Goal: Task Accomplishment & Management: Manage account settings

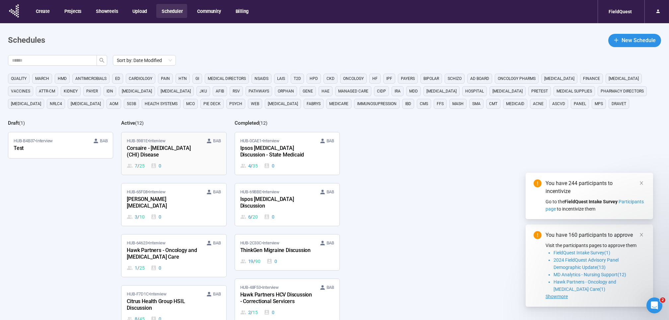
click at [179, 159] on div "Corsaire - [MEDICAL_DATA] (CHI) Disease" at bounding box center [163, 151] width 73 height 15
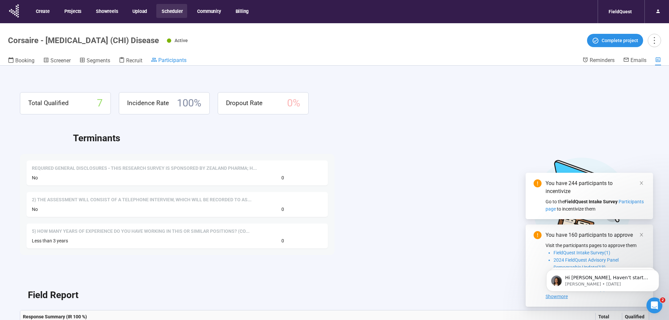
click at [173, 59] on span "Participants" at bounding box center [172, 60] width 28 height 6
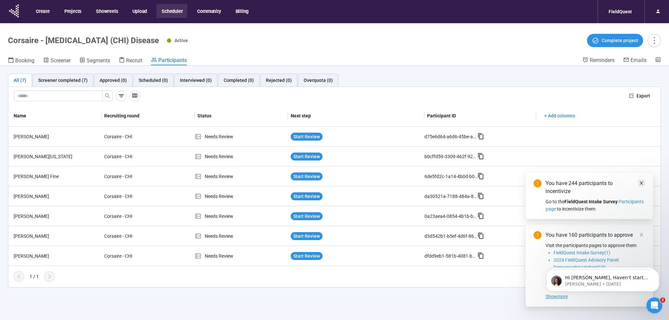
click at [639, 184] on icon "close" at bounding box center [641, 183] width 5 height 5
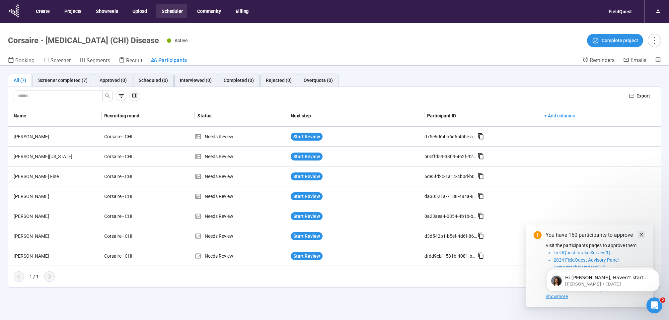
click at [642, 233] on icon "close" at bounding box center [641, 235] width 5 height 5
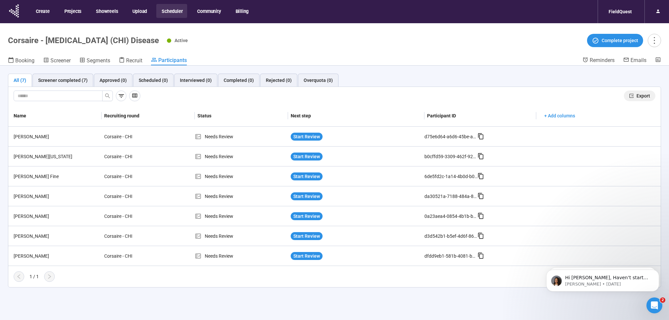
click at [637, 97] on span "Export" at bounding box center [643, 95] width 14 height 7
drag, startPoint x: 423, startPoint y: 56, endPoint x: 422, endPoint y: 81, distance: 25.6
click at [423, 56] on header "Corsaire - Congenital Hyperinsulinism (CHI) Disease Active Complete project Boo…" at bounding box center [334, 44] width 669 height 42
click at [15, 7] on icon at bounding box center [14, 10] width 17 height 17
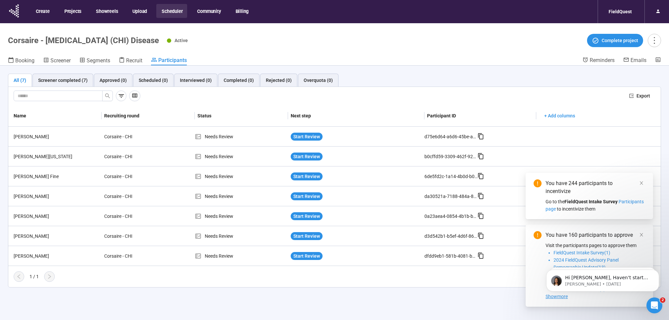
click at [169, 8] on button "Scheduler" at bounding box center [171, 11] width 31 height 14
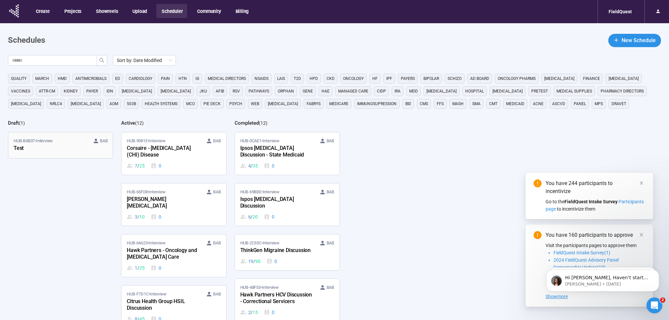
click at [75, 147] on div "Test" at bounding box center [50, 148] width 73 height 9
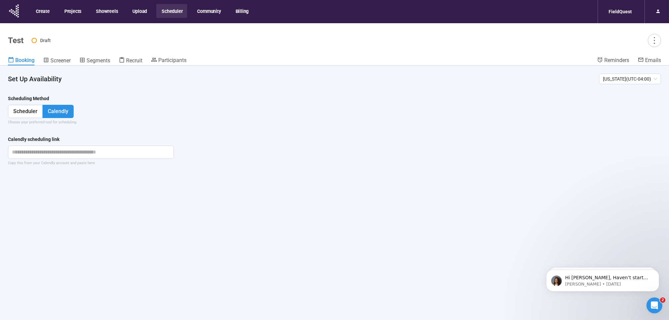
click at [168, 13] on button "Scheduler" at bounding box center [171, 11] width 31 height 14
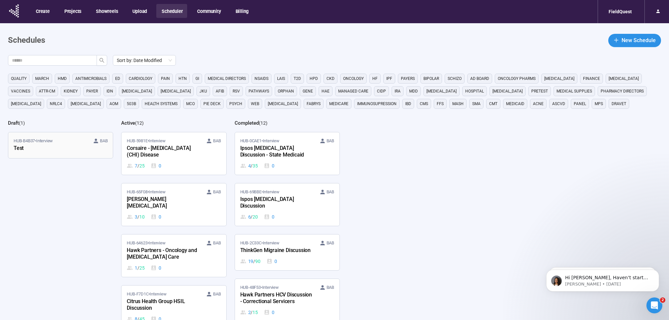
click at [25, 145] on div "Test" at bounding box center [50, 148] width 73 height 9
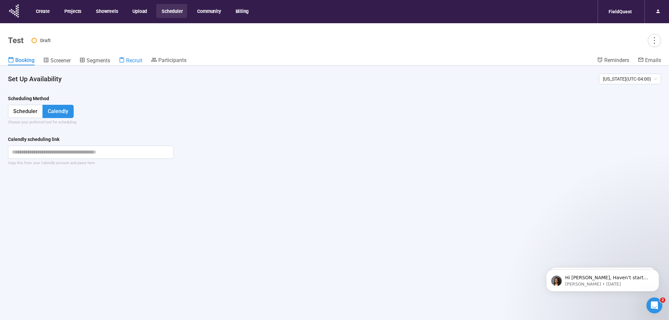
click at [134, 59] on span "Recruit" at bounding box center [134, 60] width 16 height 6
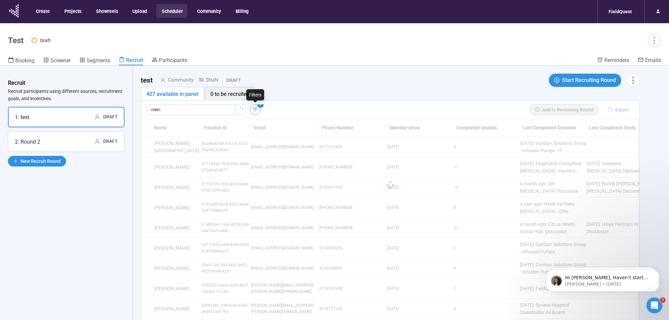
click at [254, 106] on icon "button" at bounding box center [255, 109] width 7 height 7
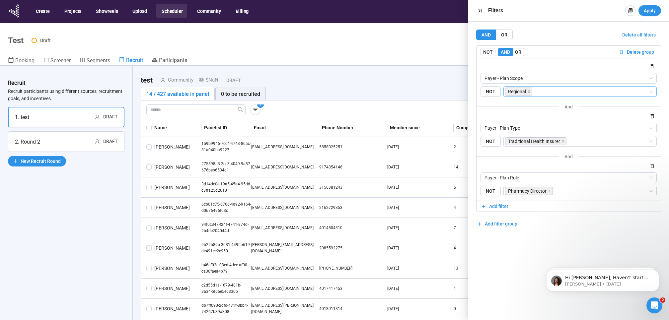
click at [528, 90] on icon "close" at bounding box center [528, 91] width 3 height 3
click at [563, 141] on icon "close" at bounding box center [563, 141] width 2 height 2
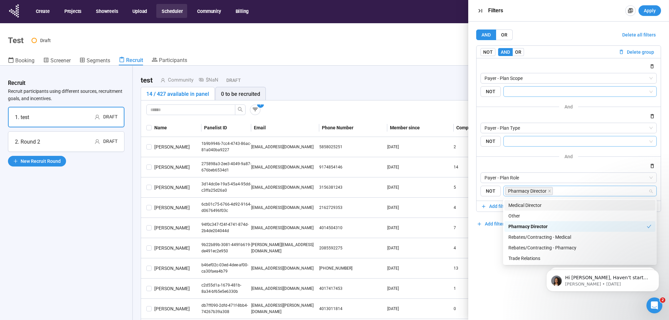
click at [552, 194] on span "Pharmacy Director" at bounding box center [529, 191] width 48 height 8
click at [549, 195] on span at bounding box center [549, 190] width 3 height 7
click at [521, 223] on div "Pharmacy Director" at bounding box center [579, 226] width 143 height 7
click at [487, 166] on div at bounding box center [568, 166] width 176 height 8
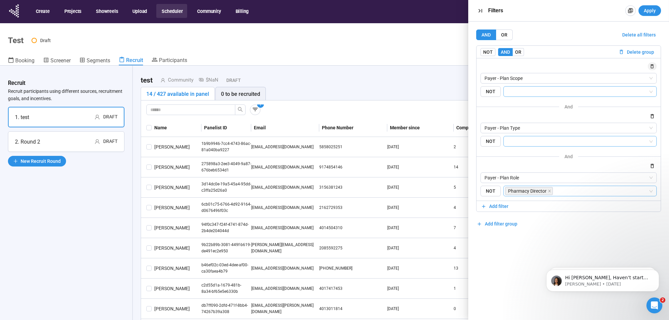
click at [650, 64] on icon "button" at bounding box center [652, 67] width 6 height 6
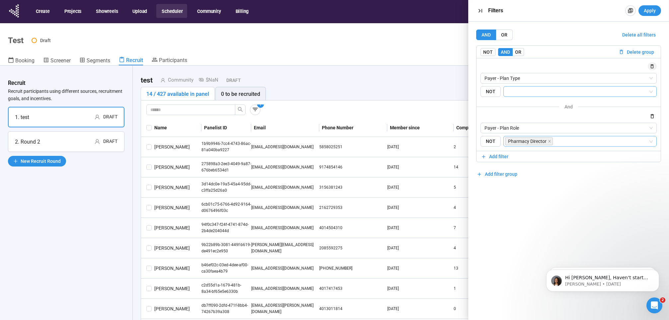
click at [651, 66] on icon "button" at bounding box center [652, 66] width 3 height 4
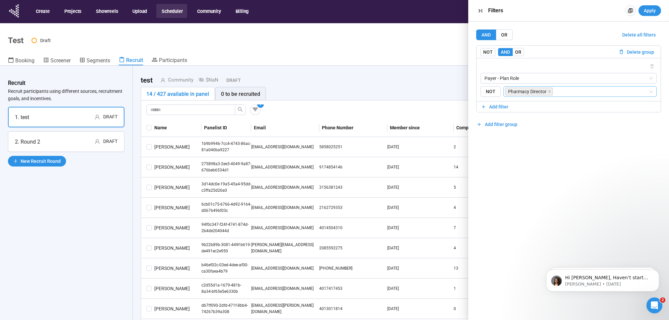
click at [568, 133] on div "AND OR Delete all filters NOT AND OR Delete group Payer - Plan Role NOT Pharmac…" at bounding box center [568, 171] width 201 height 299
click at [649, 10] on span "Apply" at bounding box center [650, 10] width 12 height 7
click at [479, 9] on icon "button" at bounding box center [481, 11] width 4 height 4
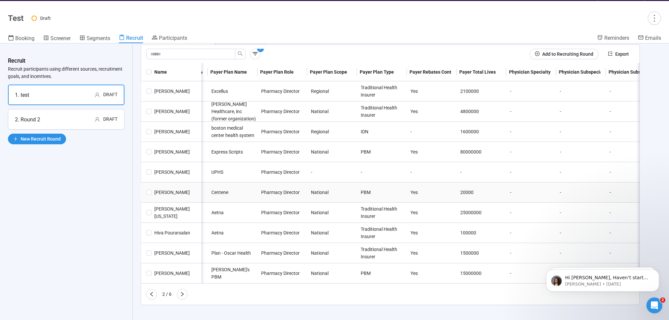
scroll to position [23, 0]
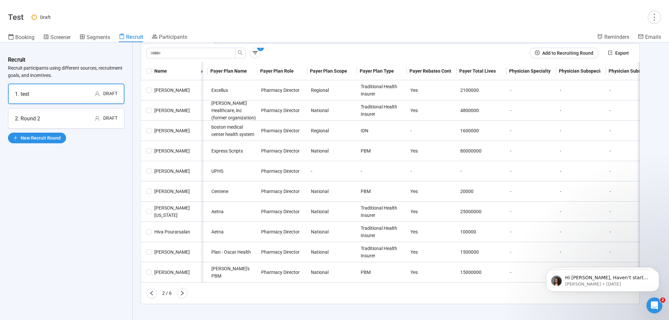
click at [184, 294] on icon "right" at bounding box center [182, 293] width 5 height 5
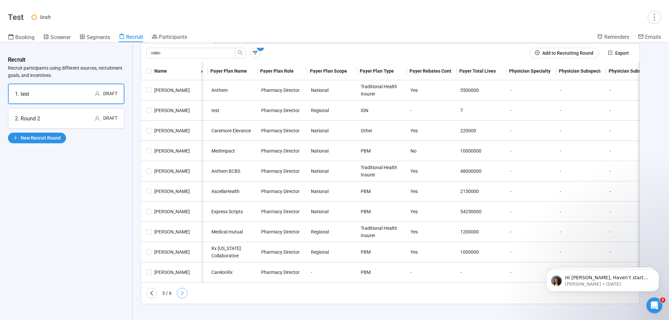
click at [185, 292] on icon "right" at bounding box center [182, 293] width 5 height 5
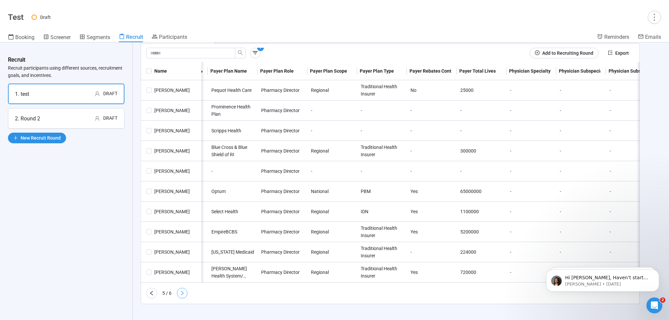
click at [183, 292] on icon "right" at bounding box center [182, 293] width 5 height 5
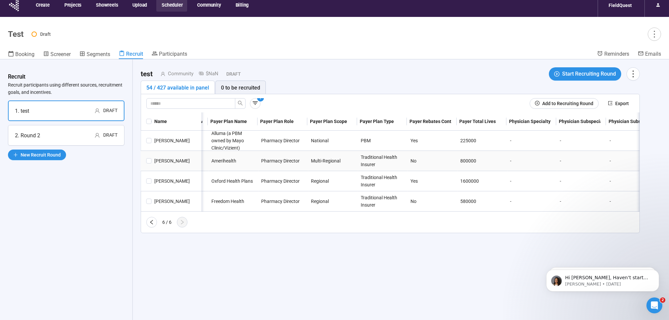
scroll to position [5, 0]
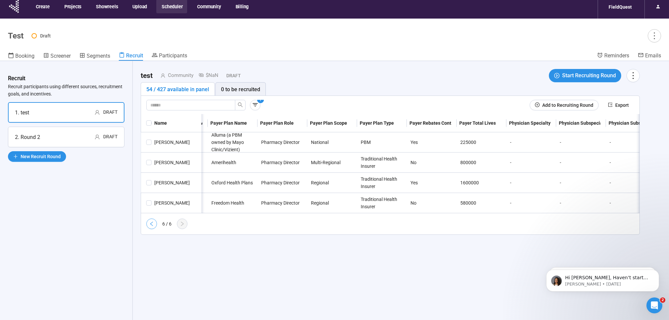
click at [152, 227] on icon "left" at bounding box center [151, 223] width 5 height 5
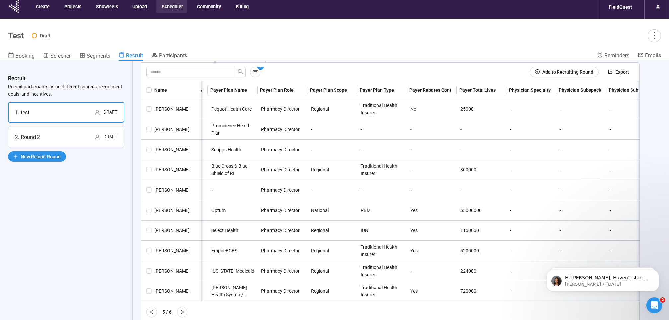
scroll to position [39, 0]
click at [152, 312] on icon "left" at bounding box center [151, 311] width 5 height 5
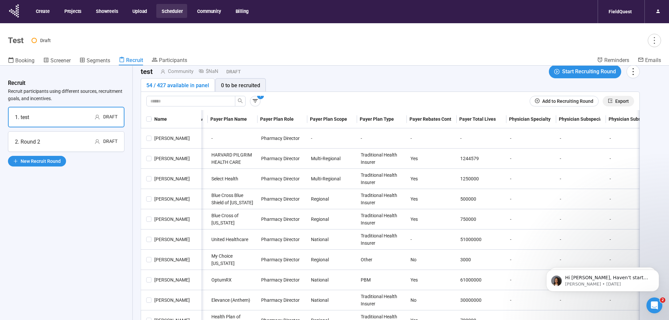
scroll to position [0, 0]
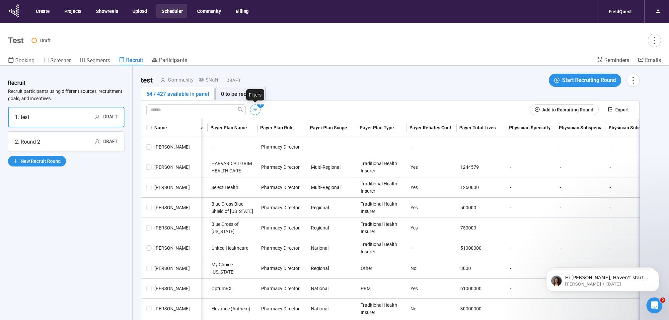
click at [254, 109] on icon "button" at bounding box center [255, 109] width 7 height 7
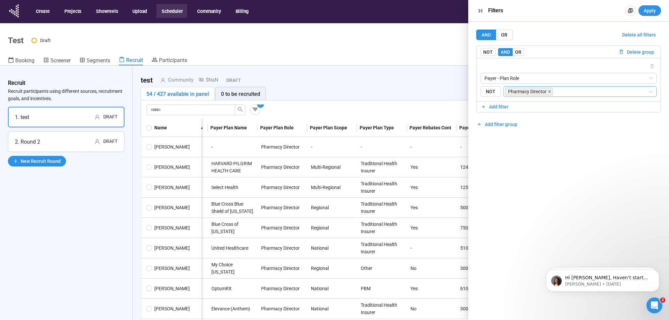
click at [549, 91] on icon "close" at bounding box center [549, 91] width 3 height 3
click at [537, 81] on span "Payer - Plan Role" at bounding box center [568, 78] width 168 height 10
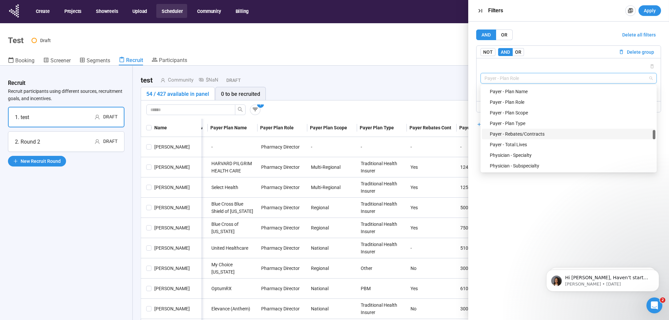
scroll to position [470, 0]
click at [524, 140] on div "Payer - Plan Type" at bounding box center [571, 141] width 162 height 7
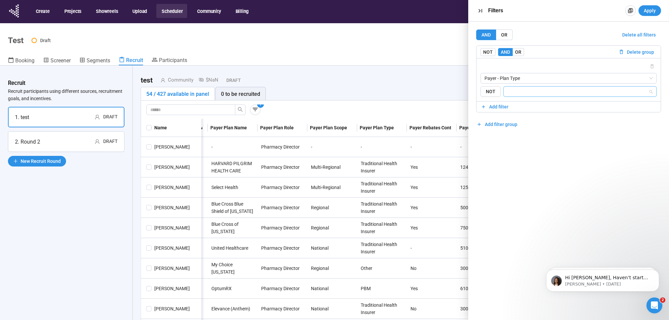
click at [521, 92] on input "search" at bounding box center [578, 92] width 141 height 8
click at [522, 124] on div "PBM" at bounding box center [579, 125] width 143 height 7
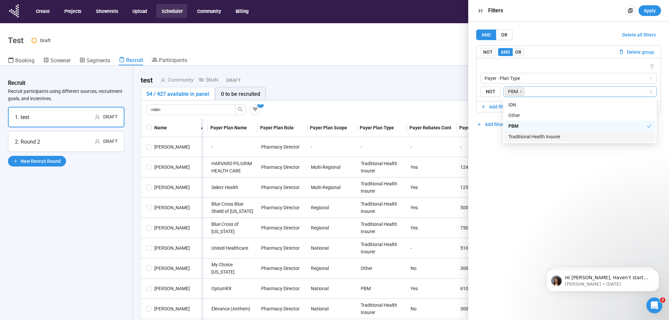
click at [505, 170] on div "AND OR Delete all filters NOT AND OR Delete group Payer - Plan Type {"type":"RE…" at bounding box center [568, 171] width 201 height 299
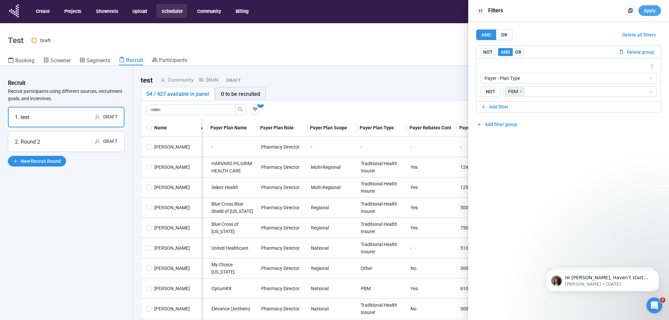
click at [646, 12] on span "Apply" at bounding box center [650, 10] width 12 height 7
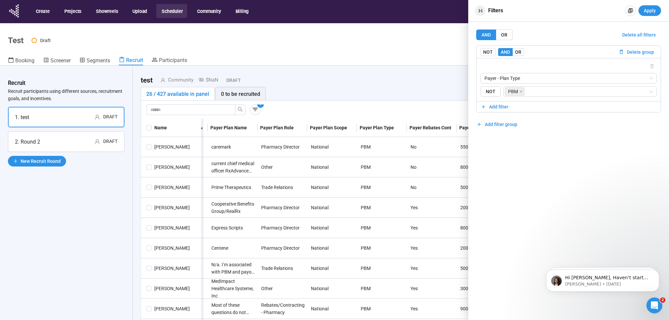
click at [477, 9] on icon "button" at bounding box center [480, 10] width 7 height 7
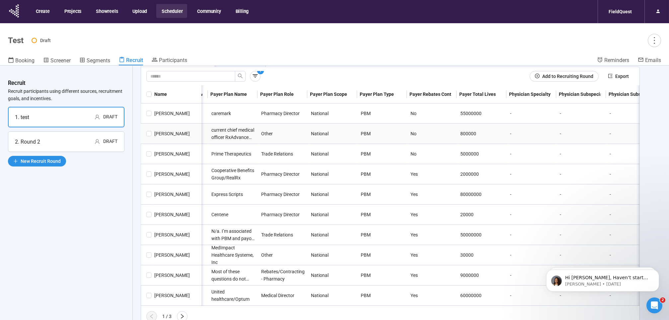
scroll to position [39, 0]
click at [183, 315] on icon "right" at bounding box center [182, 316] width 5 height 5
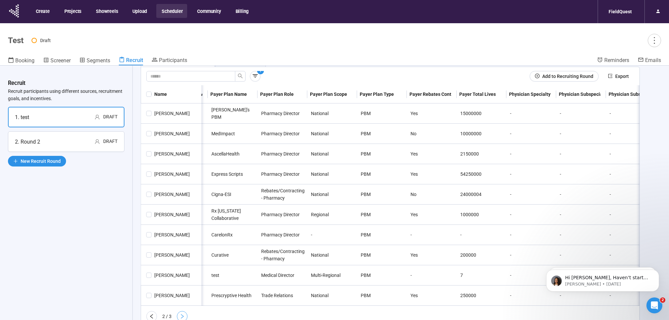
click at [181, 315] on icon "right" at bounding box center [182, 316] width 5 height 5
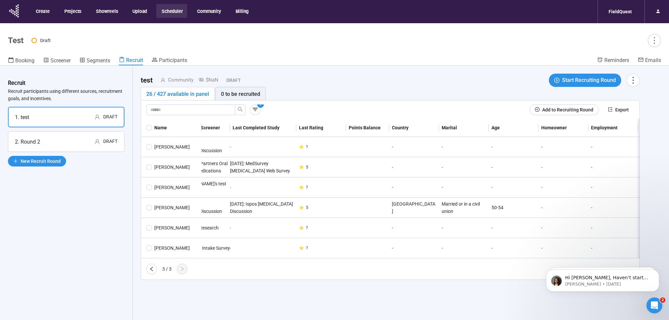
scroll to position [0, 0]
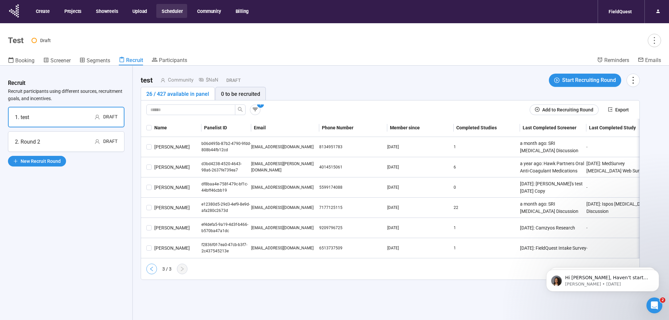
click at [153, 272] on icon "left" at bounding box center [151, 268] width 5 height 5
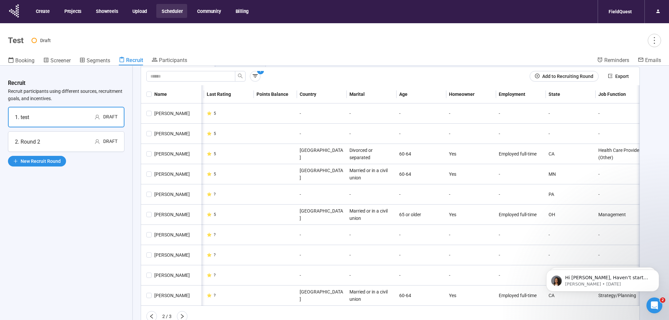
scroll to position [0, 514]
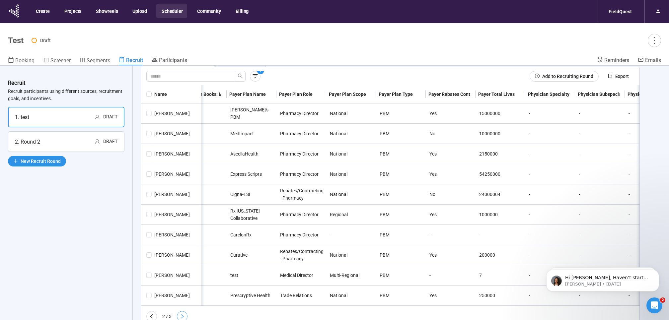
click at [185, 314] on button "button" at bounding box center [182, 316] width 11 height 11
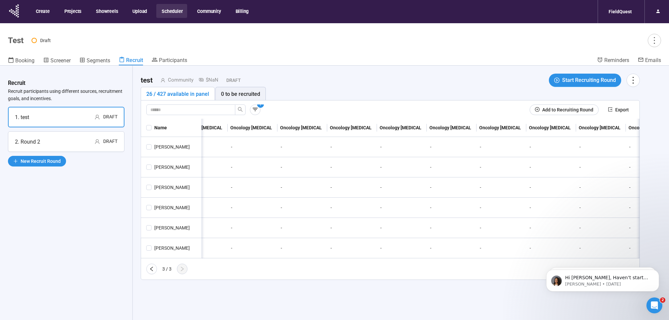
click at [170, 8] on button "Scheduler" at bounding box center [171, 11] width 31 height 14
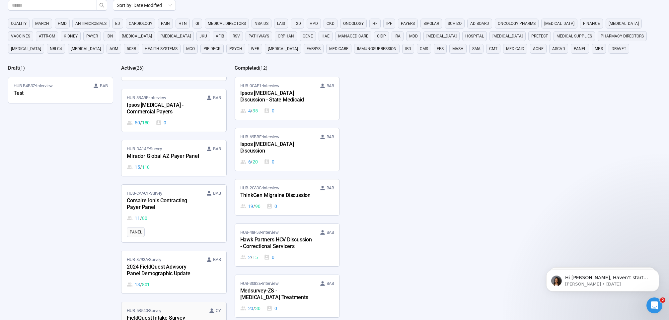
click at [157, 314] on div "FieldQuest Intake Survey" at bounding box center [163, 318] width 73 height 9
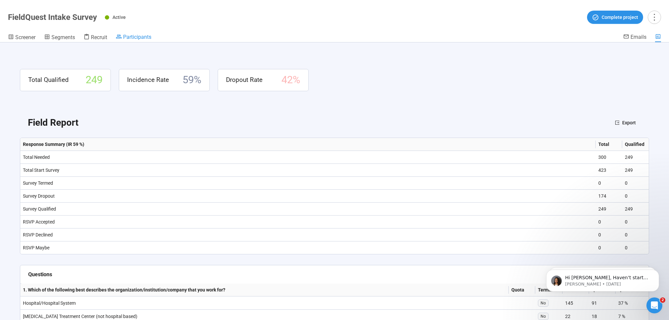
click at [133, 35] on span "Participants" at bounding box center [137, 37] width 28 height 6
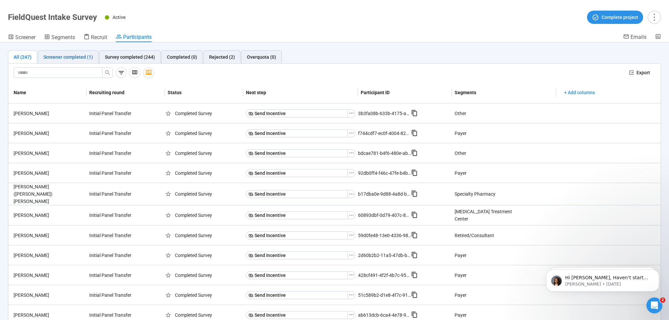
click at [54, 59] on div "Screener completed (1)" at bounding box center [67, 56] width 49 height 7
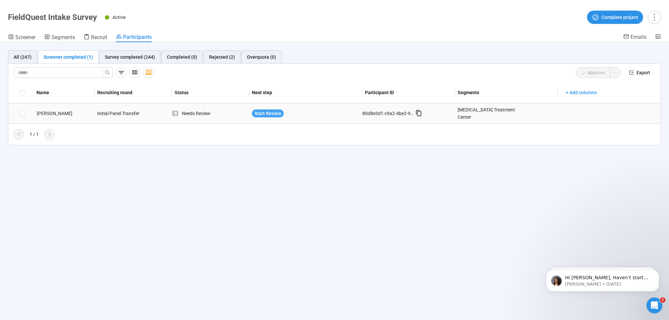
click at [260, 111] on span "Start Review" at bounding box center [268, 113] width 27 height 7
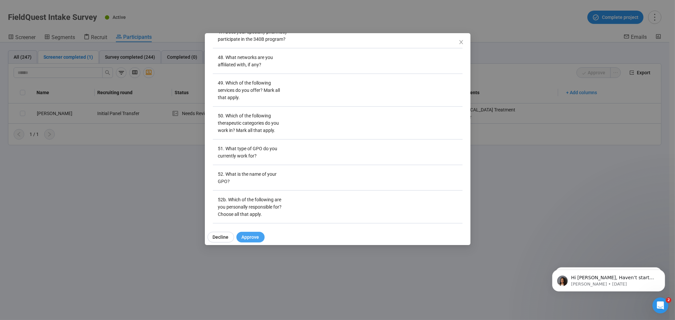
click at [252, 237] on span "Approve" at bounding box center [251, 237] width 18 height 7
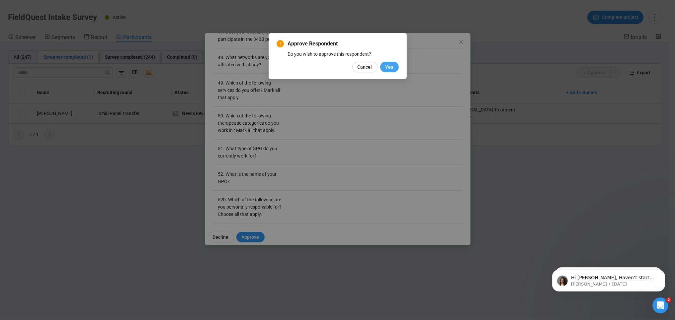
click at [389, 63] on span "Yes" at bounding box center [389, 66] width 8 height 7
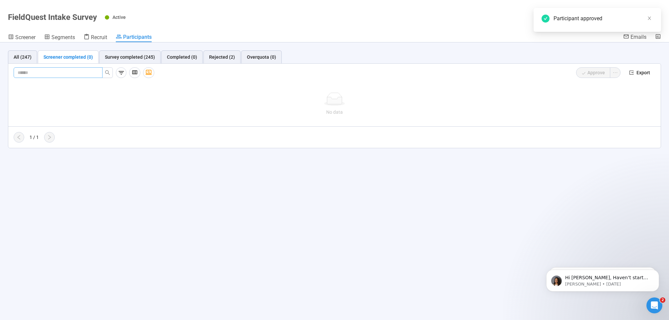
click at [54, 71] on input "text" at bounding box center [56, 72] width 76 height 7
type input "********"
drag, startPoint x: 50, startPoint y: 72, endPoint x: -4, endPoint y: 71, distance: 54.4
click at [0, 71] on html "Create Projects Showreels Upload Scheduler Community Billing FieldQuest FieldQu…" at bounding box center [334, 148] width 669 height 343
click at [144, 56] on div "Survey completed (245)" at bounding box center [130, 56] width 50 height 7
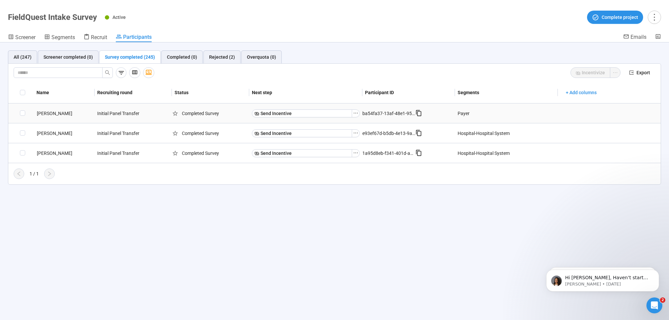
click at [64, 111] on div "[PERSON_NAME]" at bounding box center [64, 113] width 61 height 7
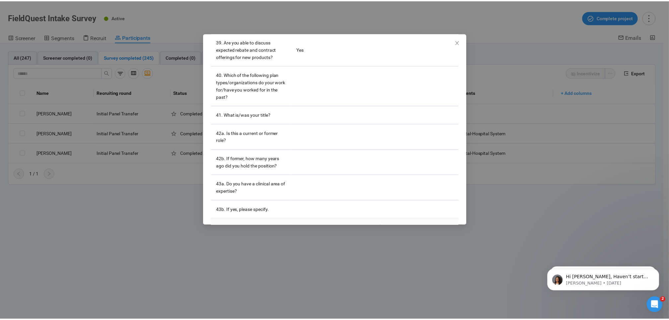
scroll to position [1392, 0]
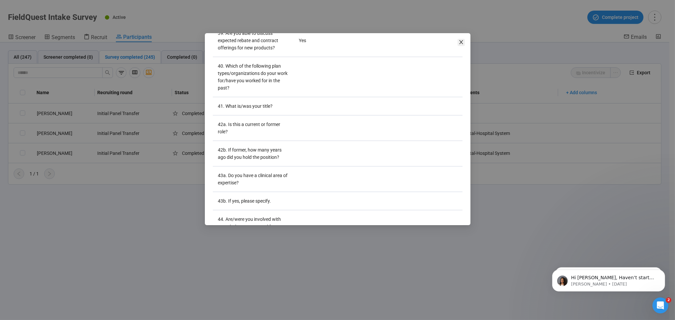
click at [458, 44] on icon "close" at bounding box center [460, 41] width 5 height 5
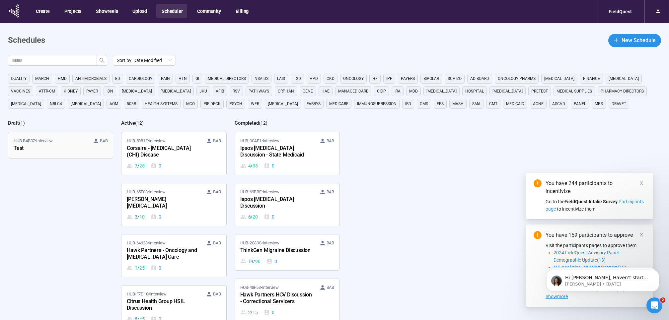
click at [53, 138] on span "HUB-B4B37 • Interview" at bounding box center [33, 141] width 39 height 7
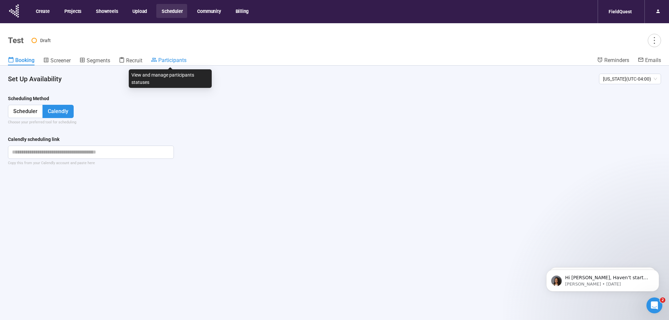
click at [175, 60] on span "Participants" at bounding box center [172, 60] width 28 height 6
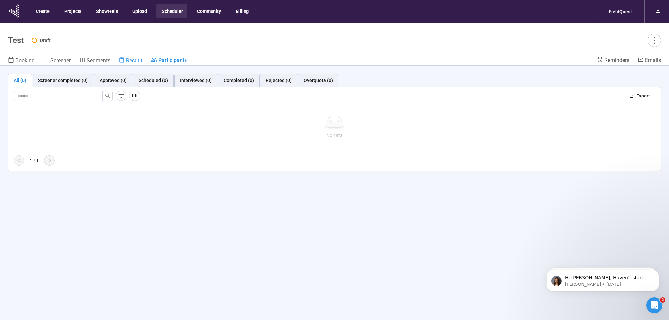
click at [134, 62] on span "Recruit" at bounding box center [134, 60] width 16 height 6
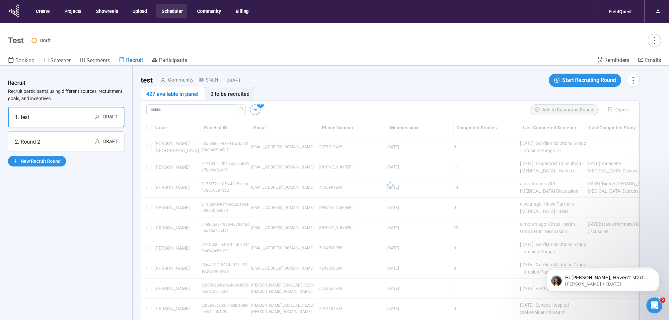
click at [254, 109] on icon "button" at bounding box center [255, 109] width 5 height 3
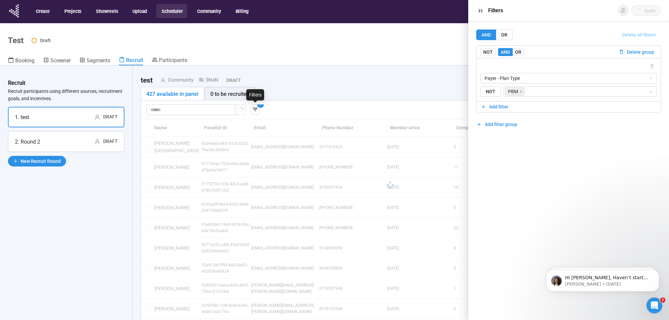
click at [639, 30] on button "Delete all filters" at bounding box center [639, 35] width 44 height 11
click at [163, 109] on input "text" at bounding box center [188, 109] width 76 height 7
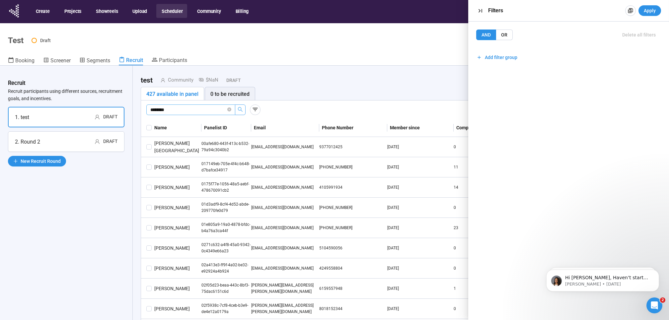
click at [242, 111] on icon "search" at bounding box center [240, 109] width 5 height 5
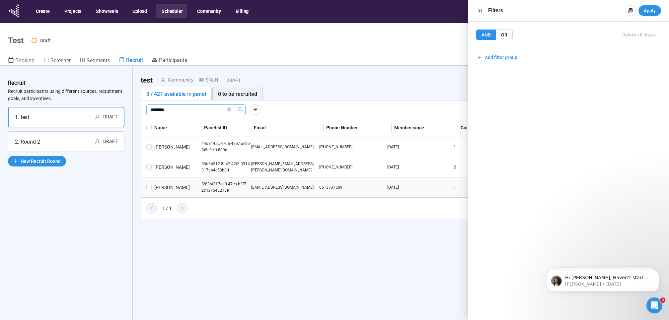
type input "********"
drag, startPoint x: 302, startPoint y: 186, endPoint x: 252, endPoint y: 187, distance: 49.8
click at [252, 187] on div "[EMAIL_ADDRESS][DOMAIN_NAME]" at bounding box center [285, 188] width 68 height 6
drag, startPoint x: 252, startPoint y: 187, endPoint x: 257, endPoint y: 187, distance: 4.6
copy div "[EMAIL_ADDRESS][DOMAIN_NAME]"
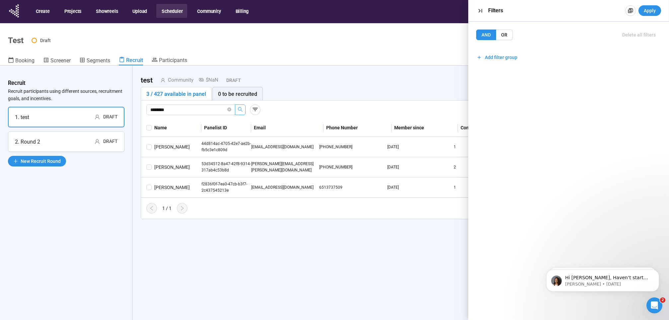
click at [275, 262] on div "test Community $NaN Draft Start Recruiting Round 3 / 427 available in panel 0 t…" at bounding box center [390, 205] width 515 height 278
